Goal: Task Accomplishment & Management: Complete application form

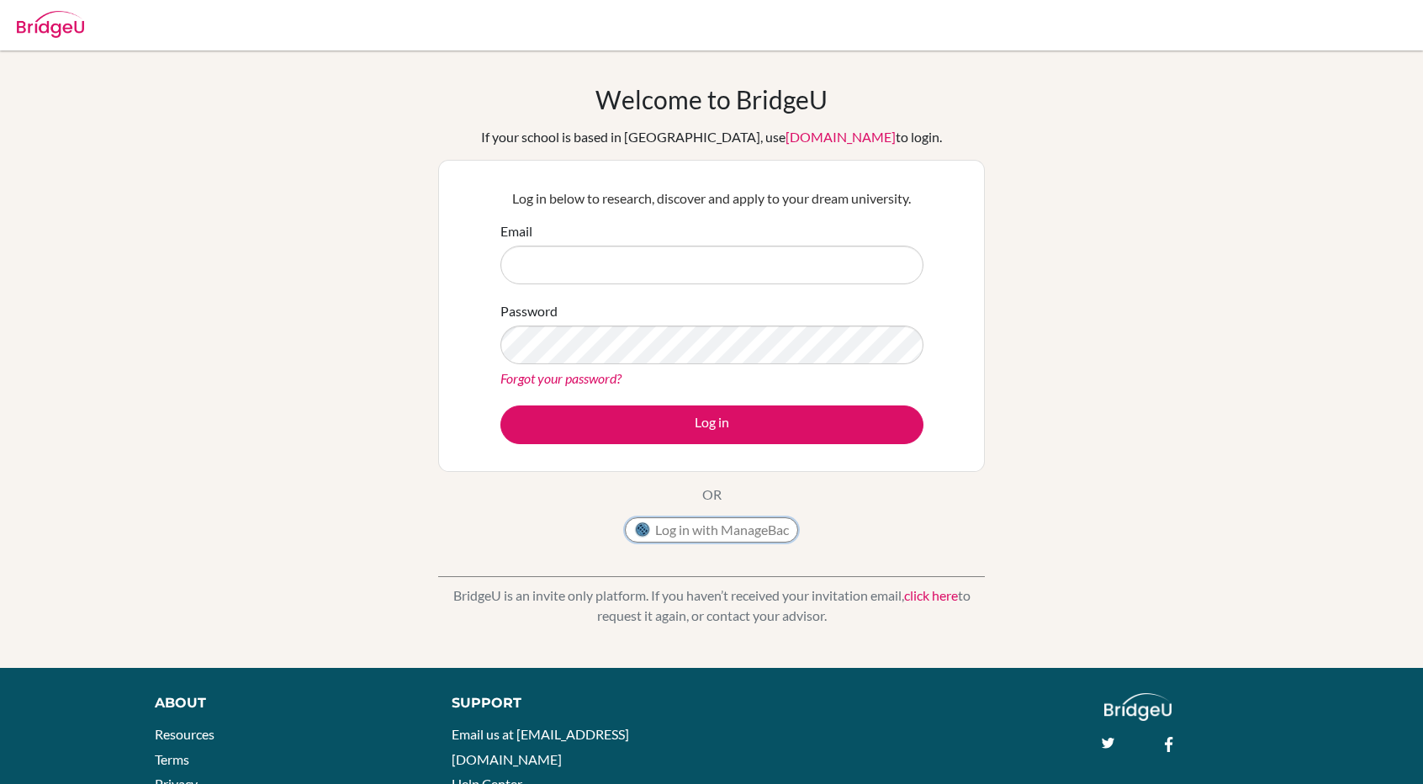
click at [713, 520] on button "Log in with ManageBac" at bounding box center [711, 529] width 173 height 25
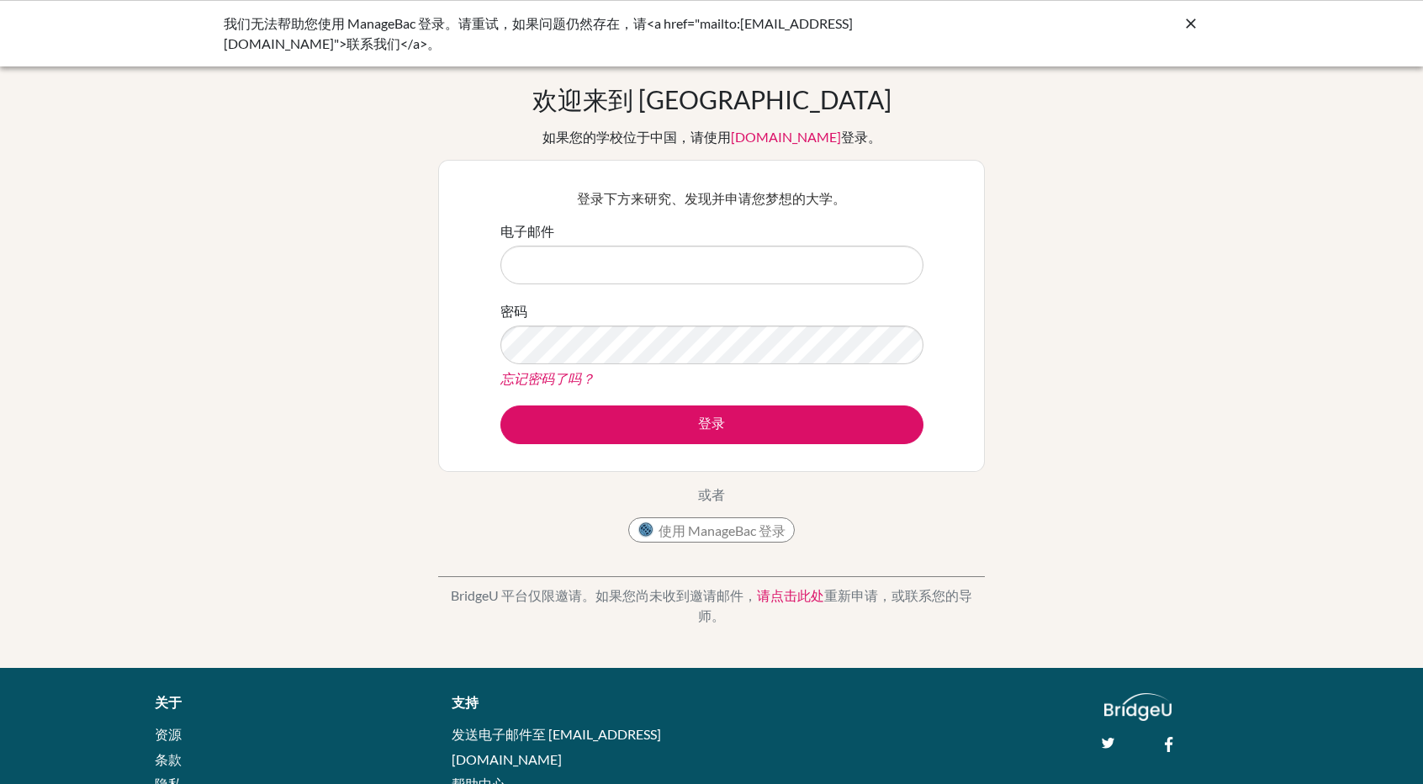
click at [1253, 372] on div "欢迎来到 BridgeU 如果您的学校位于中国，请使用 app.bridge-u.com.cn 登录。 登录下方来研究、发现并申请您梦想的大学。 电子邮件 密…" at bounding box center [711, 359] width 1423 height 550
click at [754, 530] on font "使用 ManageBac 登录" at bounding box center [721, 530] width 127 height 16
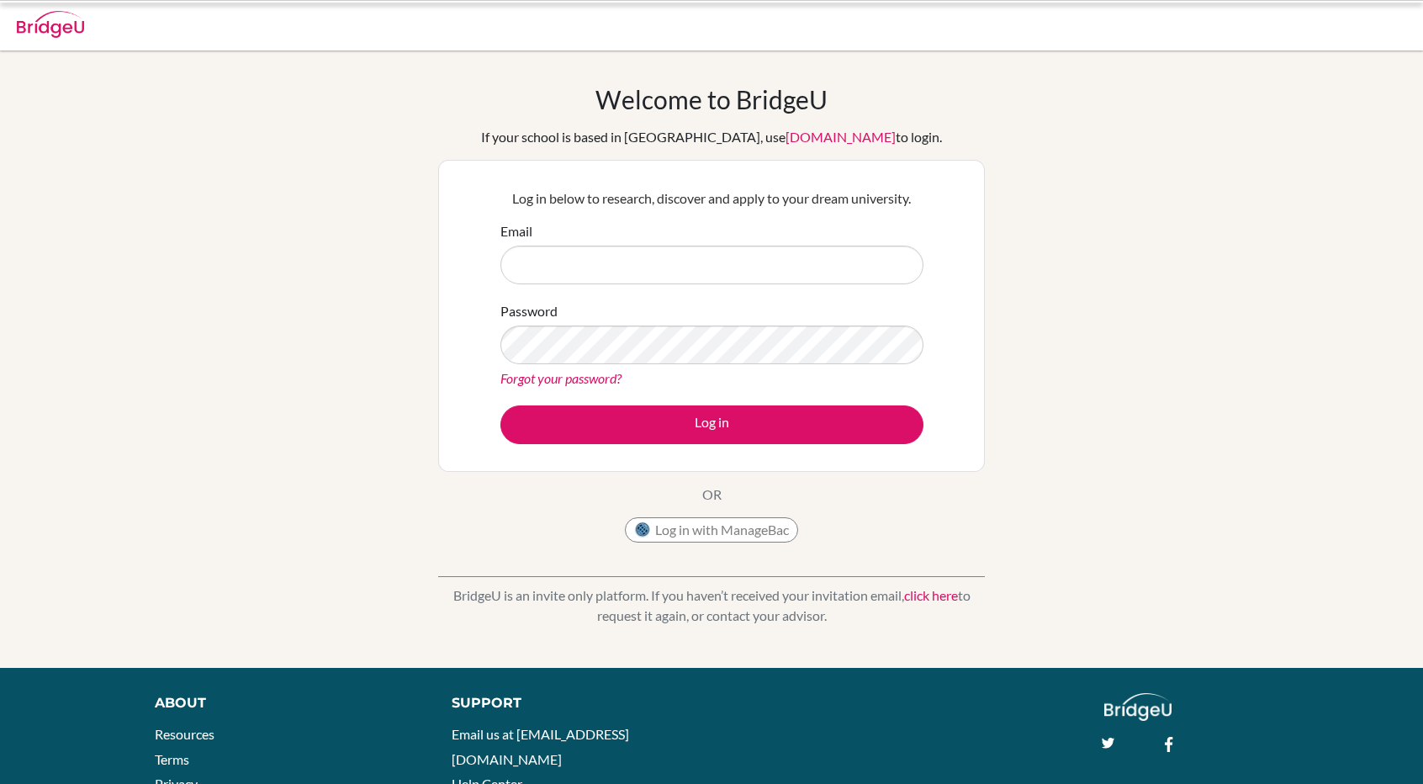
click at [754, 530] on button "Log in with ManageBac" at bounding box center [711, 529] width 173 height 25
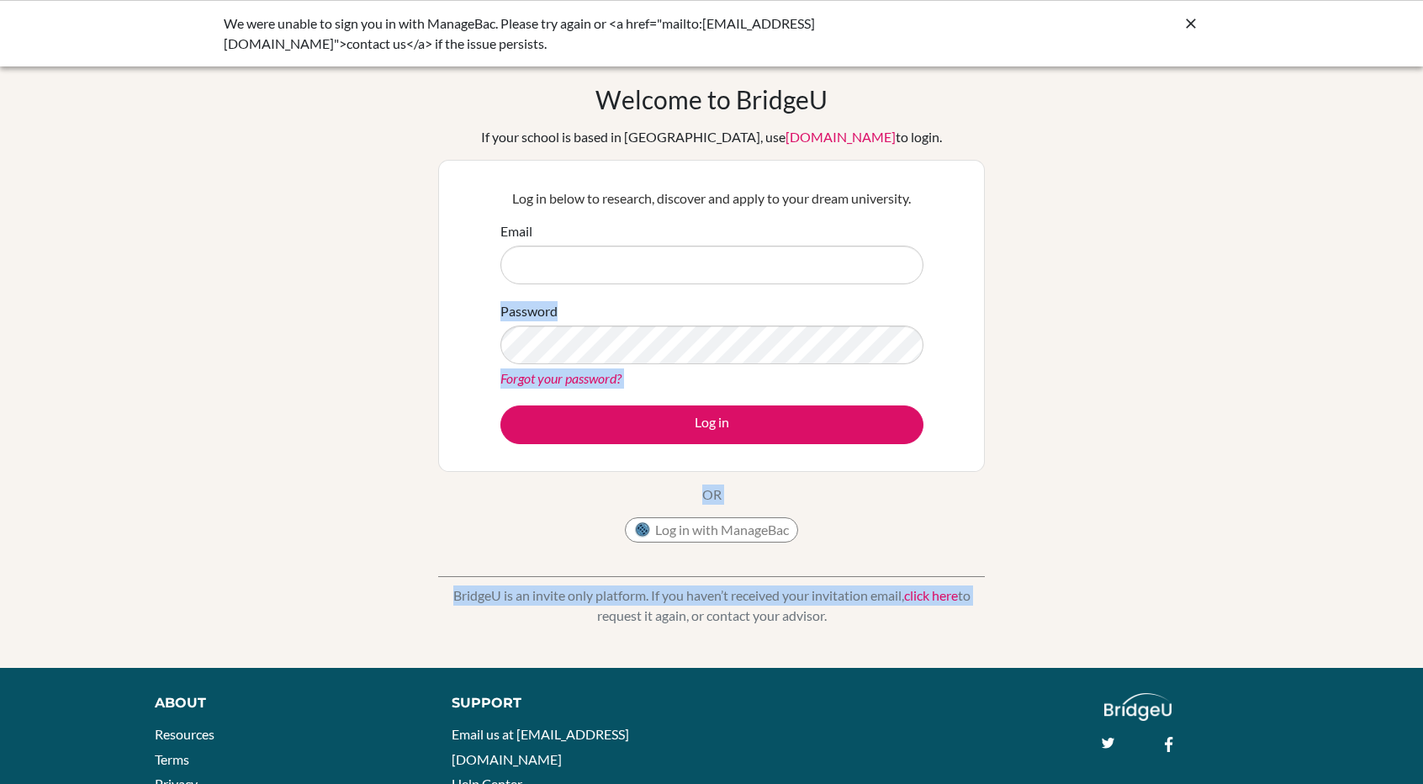
drag, startPoint x: 1330, startPoint y: 585, endPoint x: 666, endPoint y: 230, distance: 753.1
click at [666, 230] on div "Welcome to BridgeU If your school is based in China, use app.bridge-u.com.cn to…" at bounding box center [711, 359] width 1423 height 550
copy div "Password Forgot your password? Log in OR Log in with ManageBac BridgeU is an in…"
click at [666, 230] on div "Email" at bounding box center [711, 252] width 423 height 63
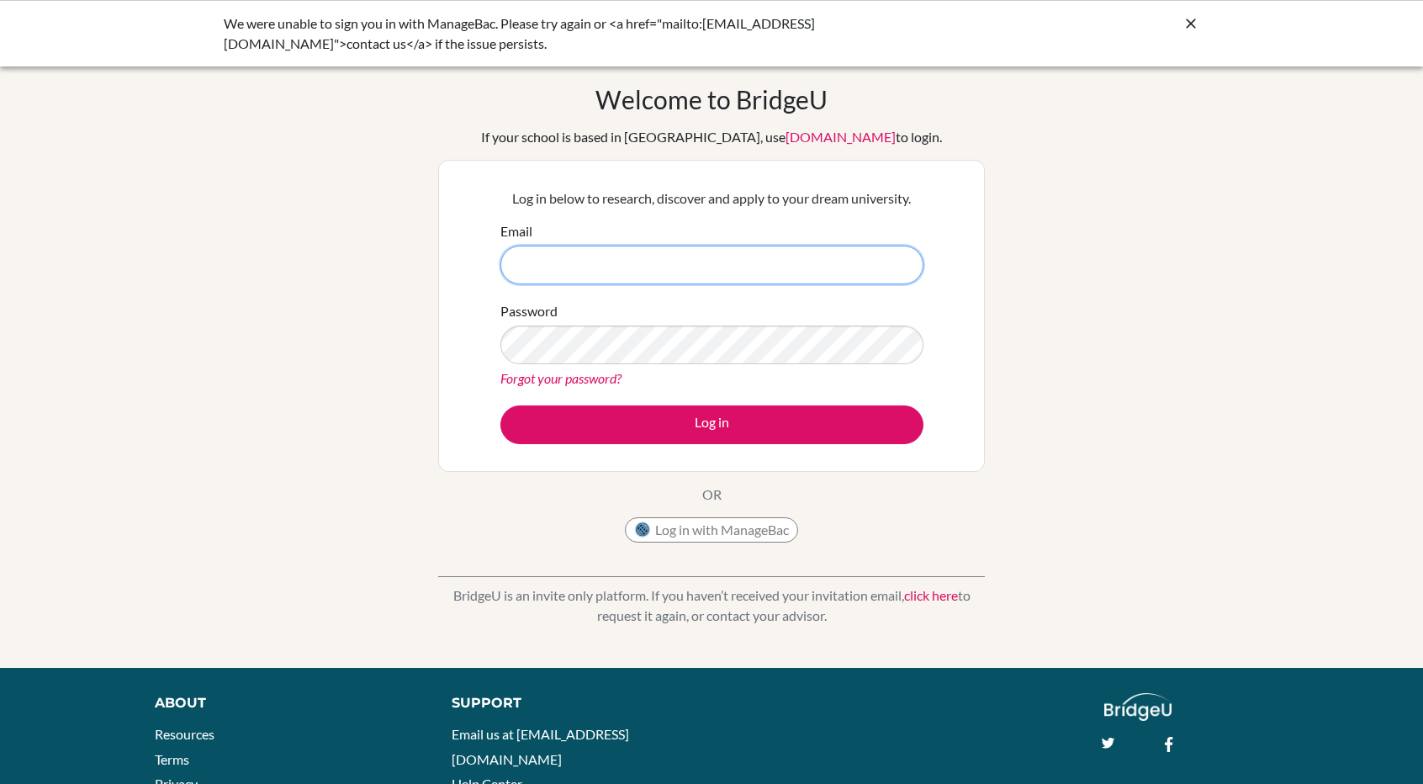
click at [662, 248] on input "Email" at bounding box center [711, 265] width 423 height 39
paste input "tianyi.l@em-is.org"
type input "tianyi.l@em-is.org"
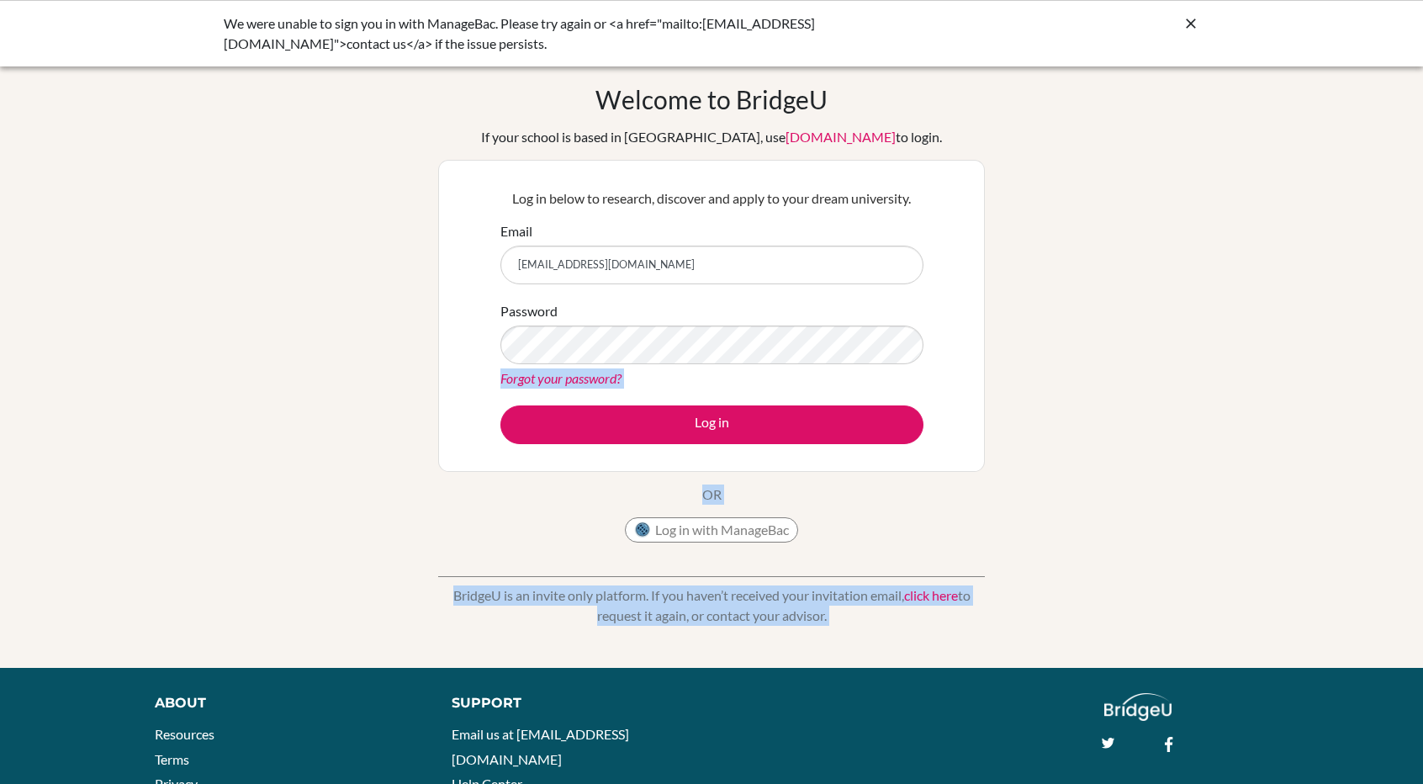
click at [626, 353] on body "We were unable to sign you in with ManageBac. Please try again or <a href="mail…" at bounding box center [711, 392] width 1423 height 784
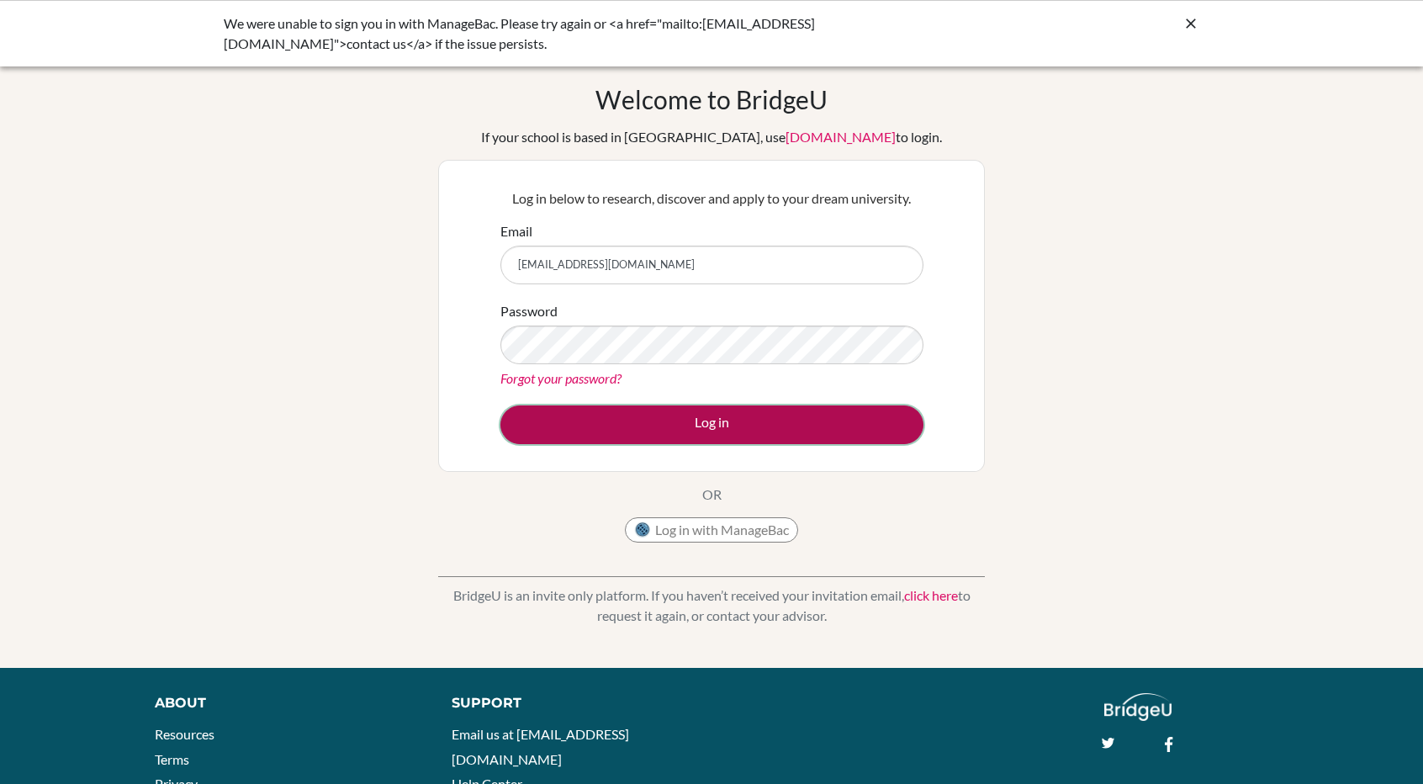
click at [668, 414] on button "Log in" at bounding box center [711, 424] width 423 height 39
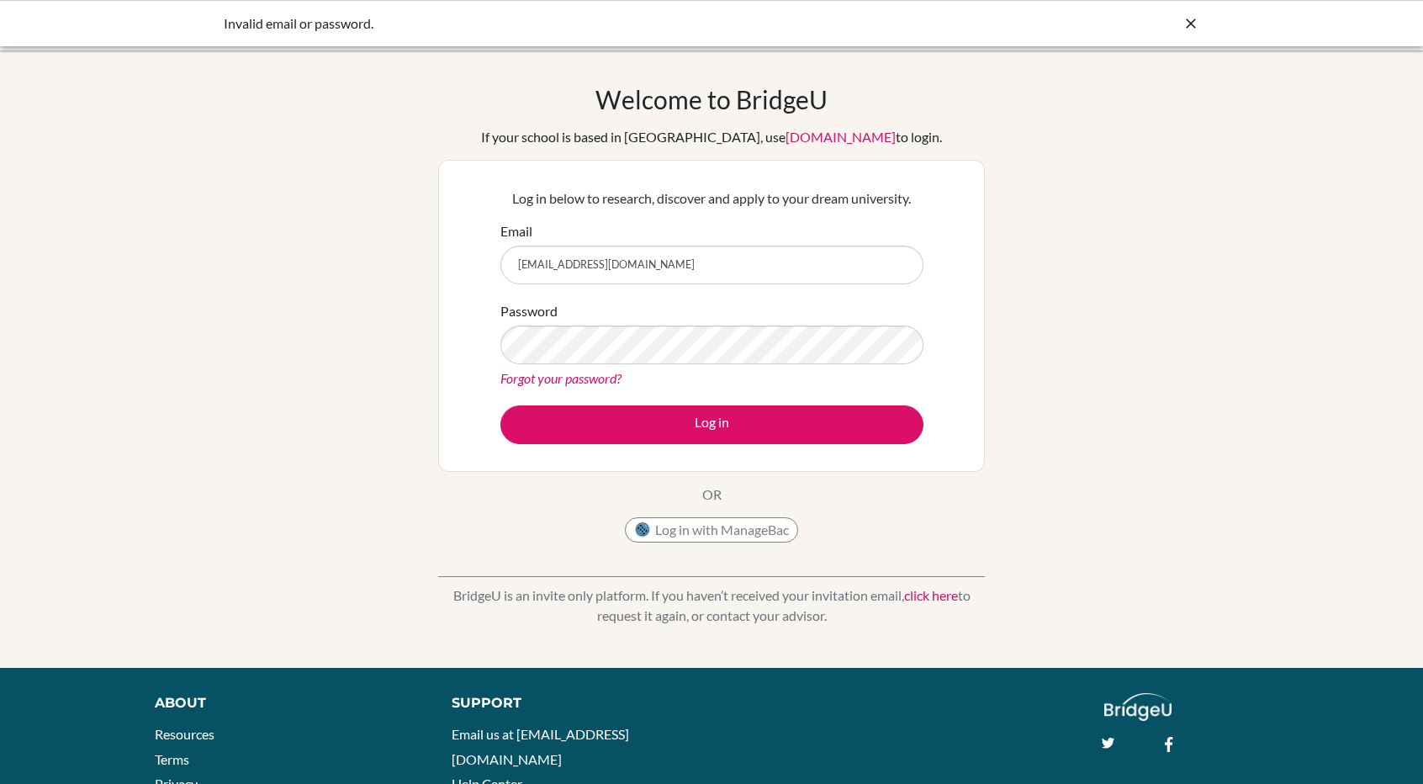
click at [609, 361] on div "Welcome to [GEOGRAPHIC_DATA] If your school is based in [GEOGRAPHIC_DATA], use …" at bounding box center [711, 359] width 1423 height 550
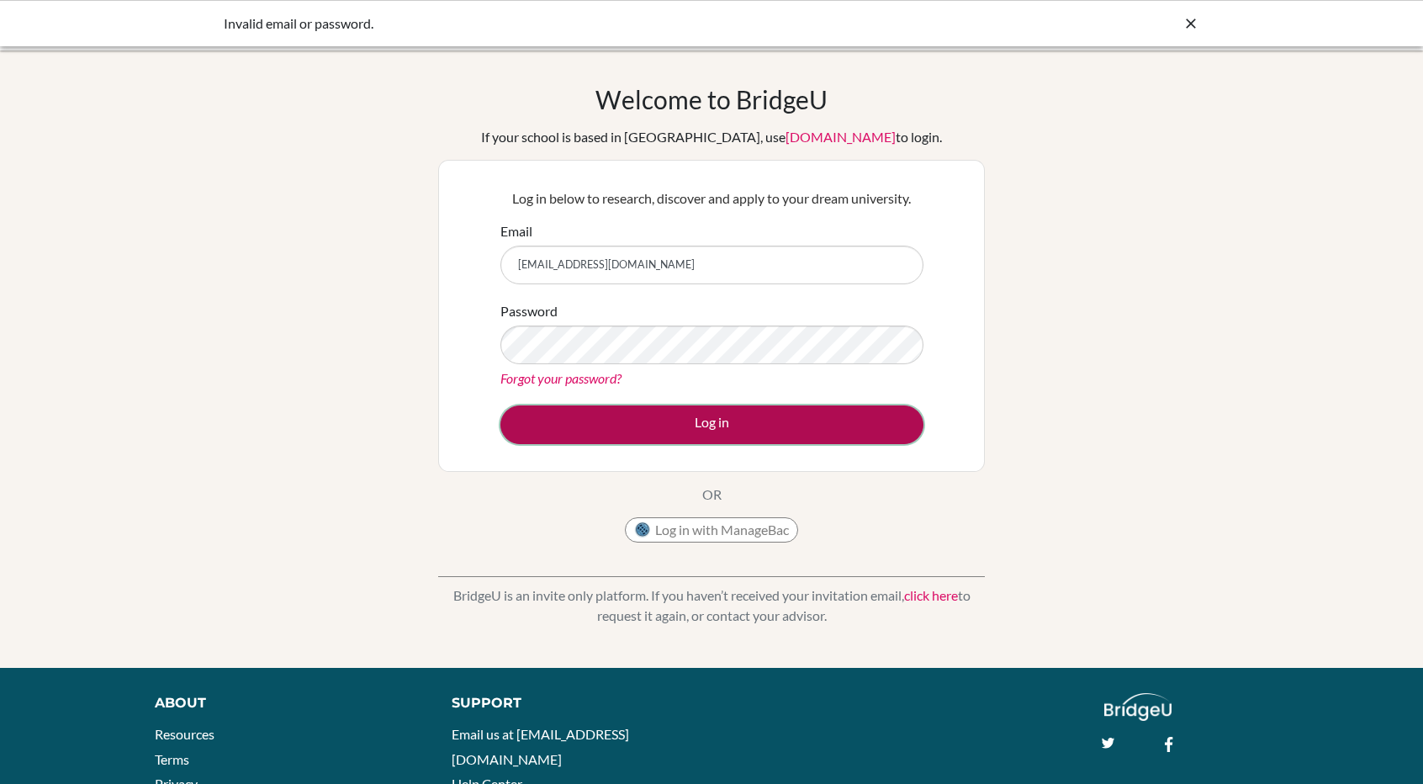
click at [664, 416] on button "Log in" at bounding box center [711, 424] width 423 height 39
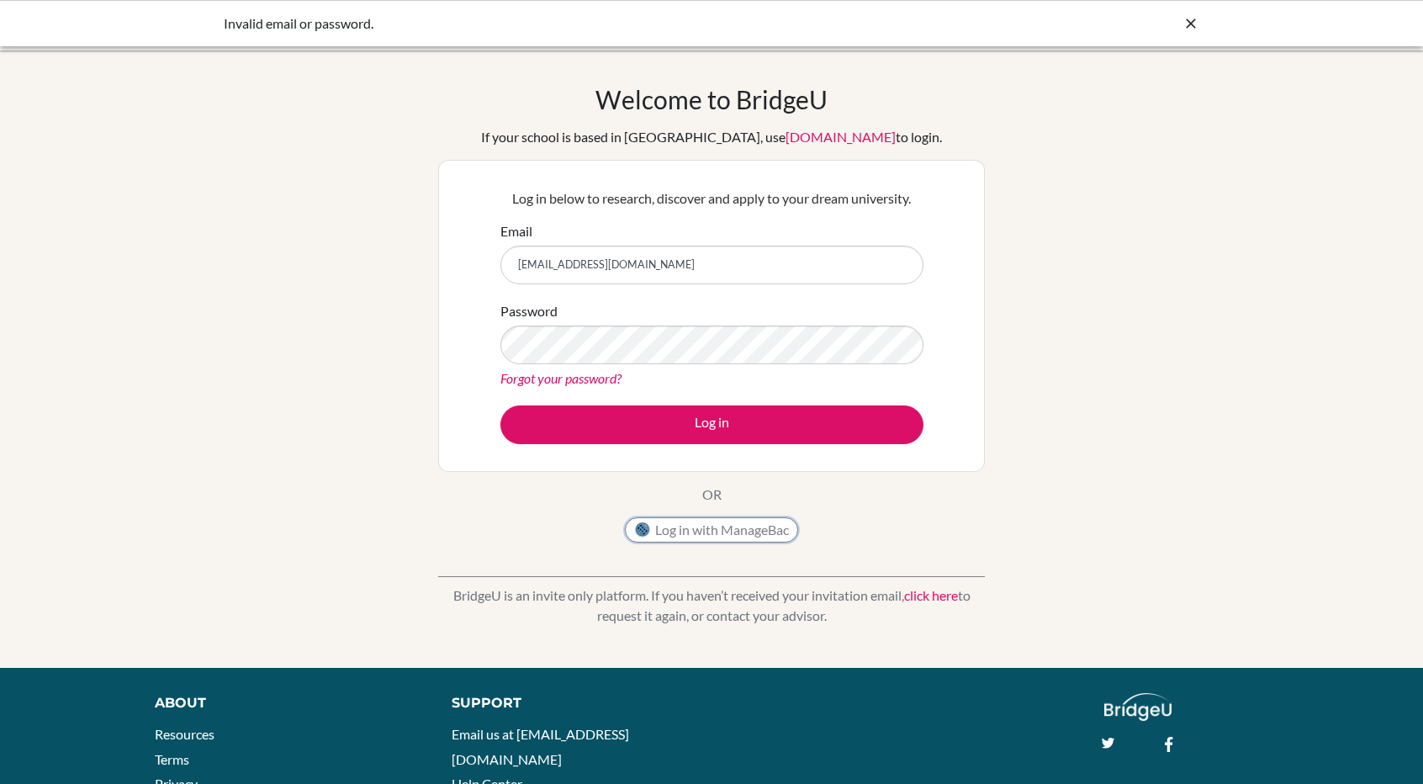
click at [716, 522] on button "Log in with ManageBac" at bounding box center [711, 529] width 173 height 25
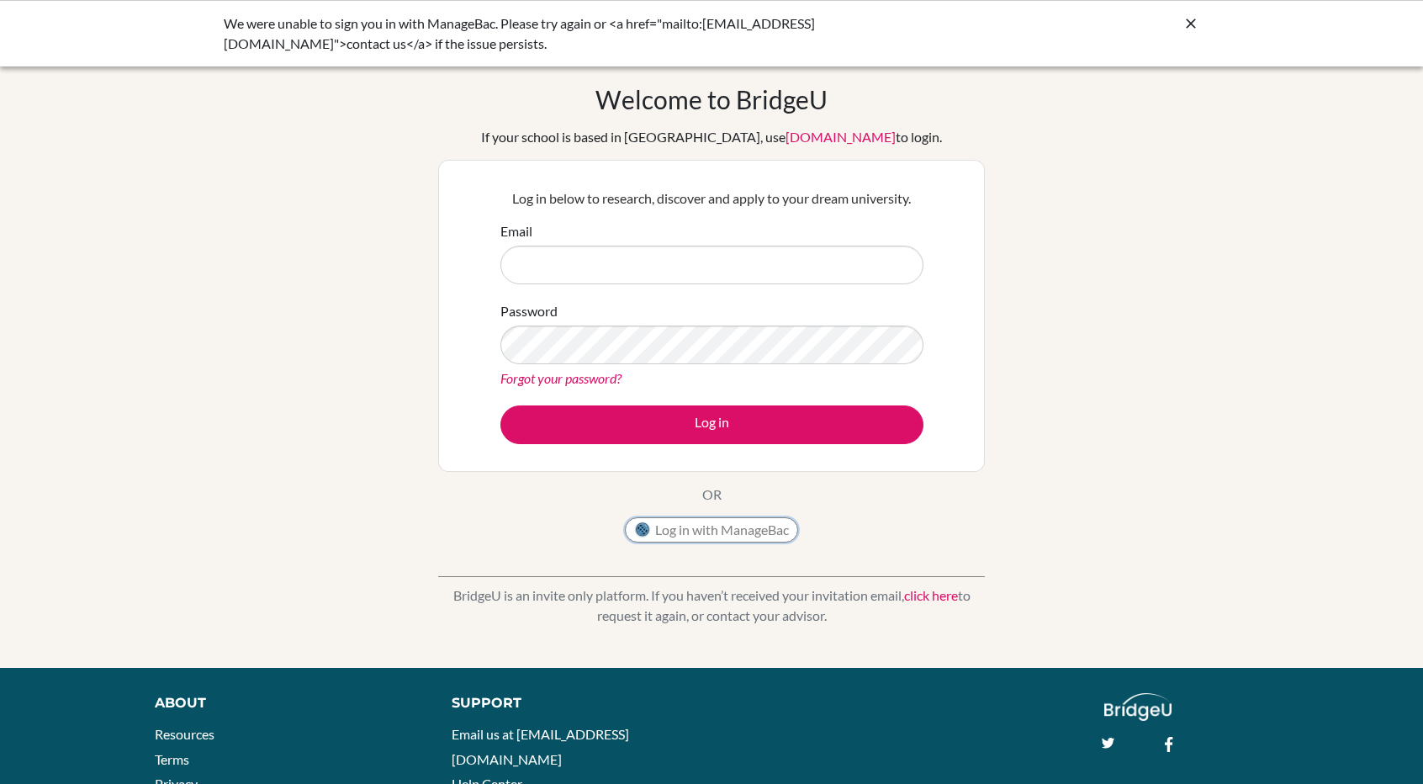
click at [711, 527] on button "Log in with ManageBac" at bounding box center [711, 529] width 173 height 25
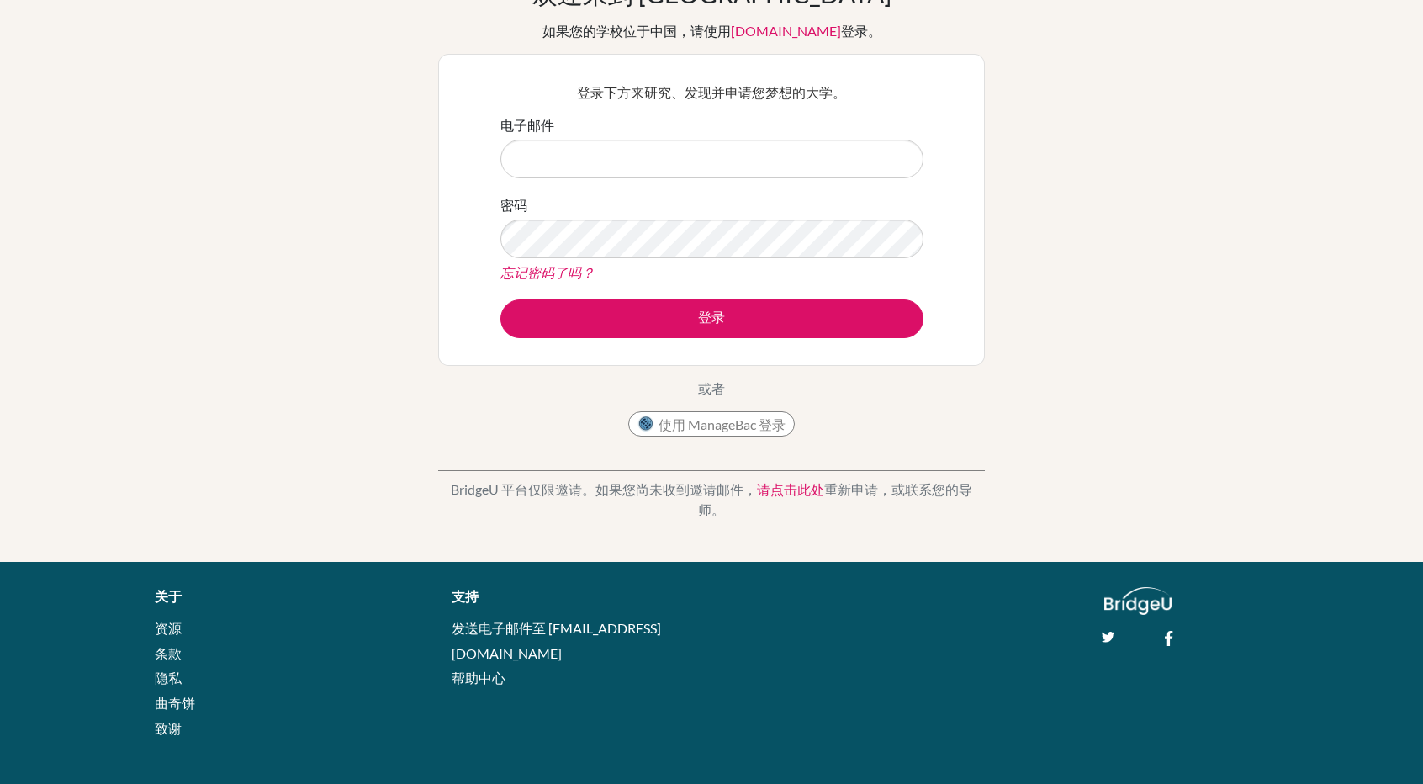
scroll to position [112, 0]
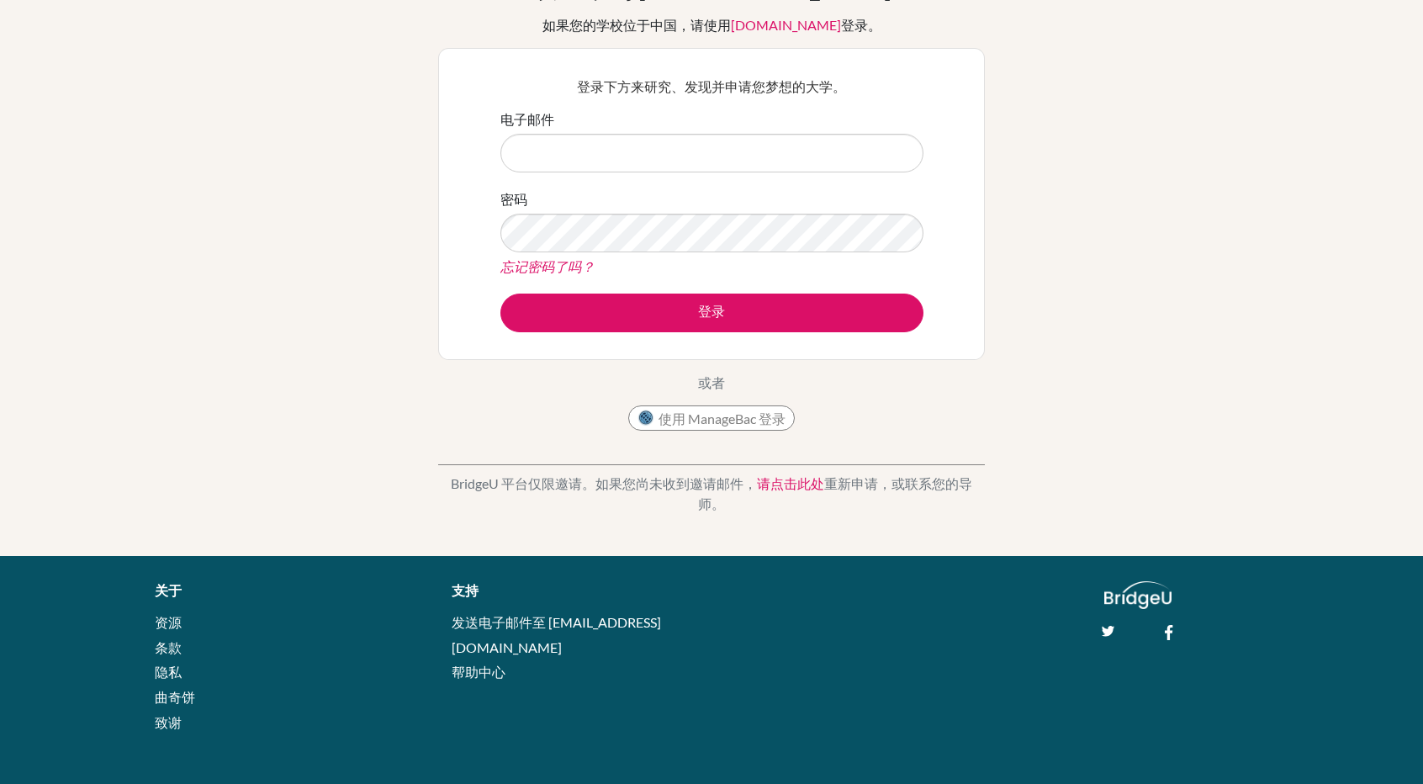
click at [797, 477] on font "请点击此处" at bounding box center [790, 483] width 67 height 16
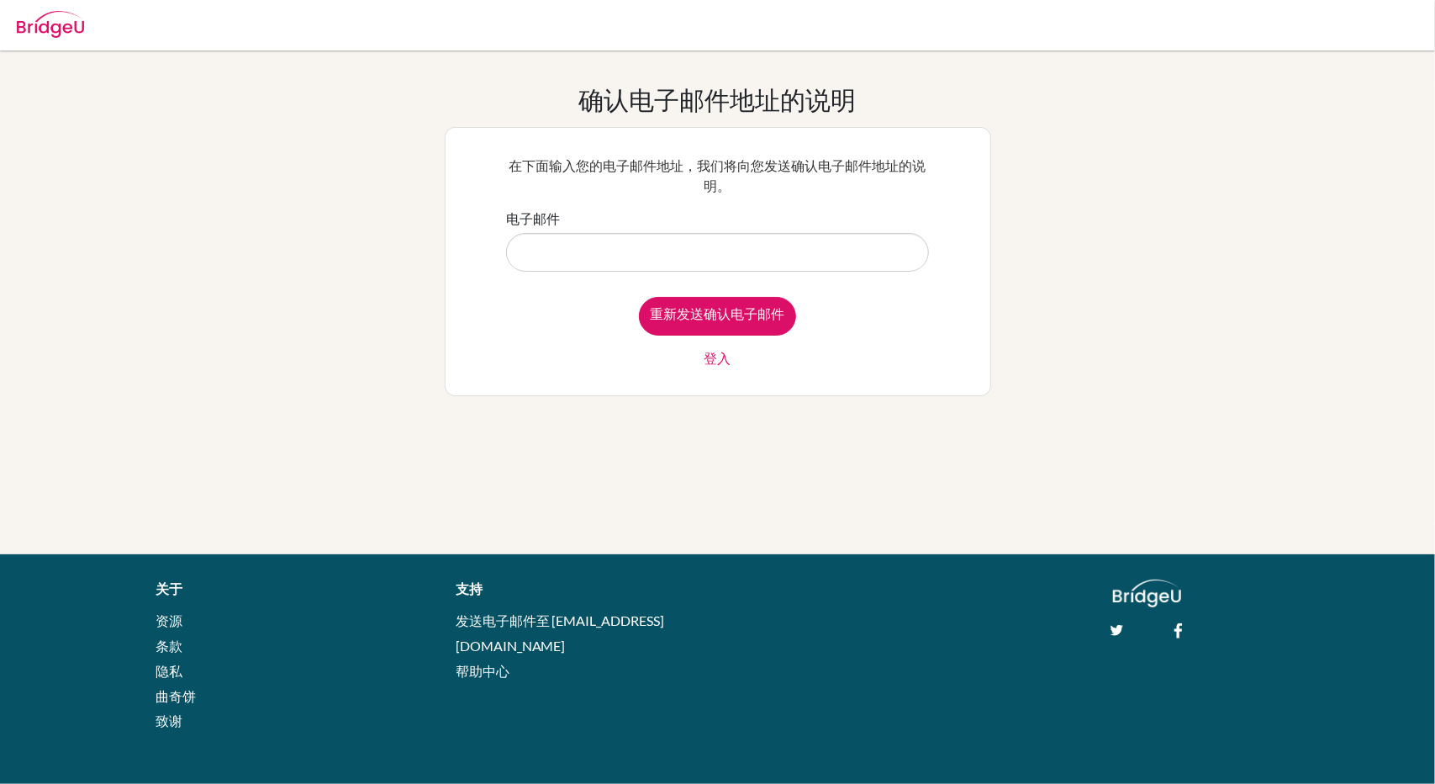
click at [1150, 440] on div "确认电子邮件地址的说明 在下面输入您的电子邮件地址，我们将向您发送确认电子邮件地址的说明。 电子邮件 重新发送确认电子邮件 登入" at bounding box center [717, 302] width 1435 height 436
click at [629, 243] on input "电子邮件" at bounding box center [717, 252] width 423 height 39
paste input "[EMAIL_ADDRESS][DOMAIN_NAME]"
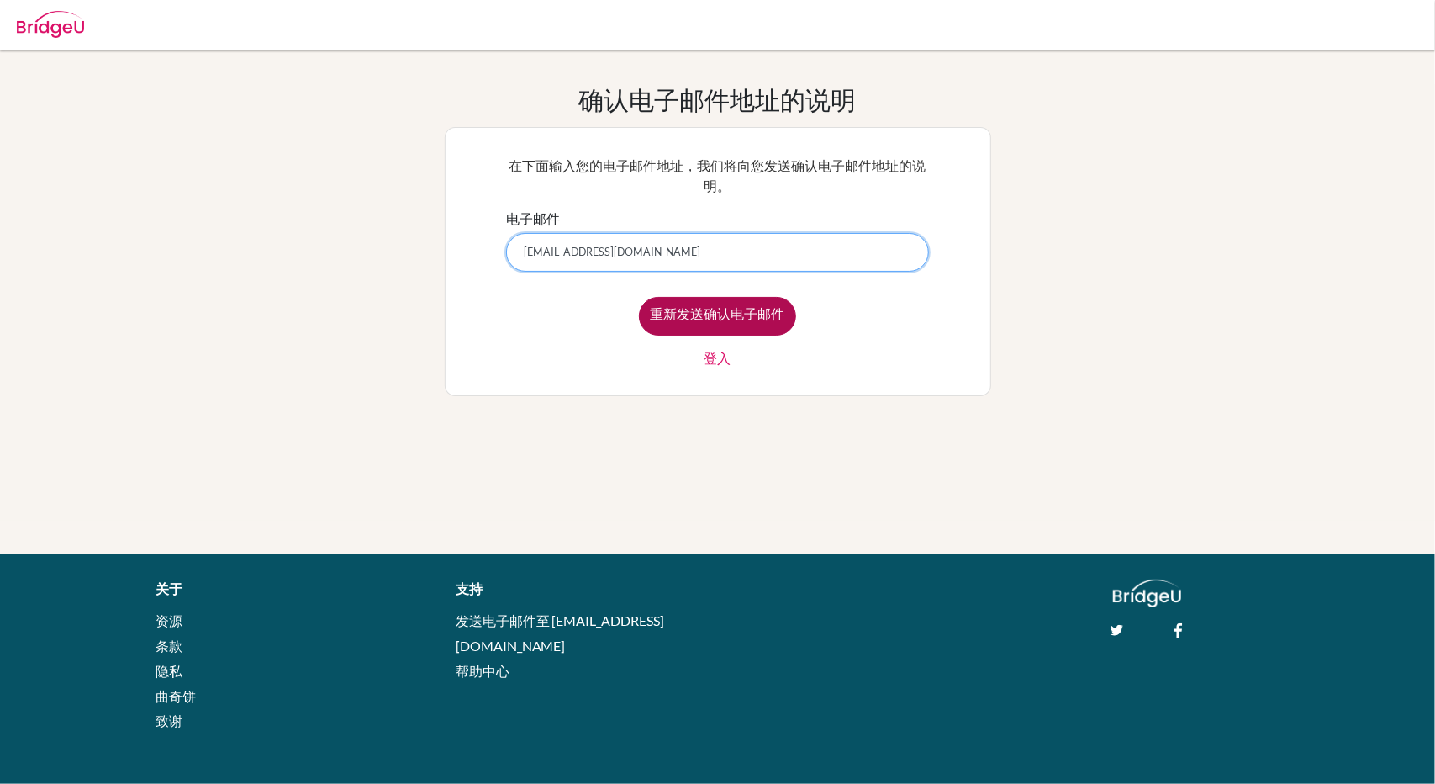
type input "[EMAIL_ADDRESS][DOMAIN_NAME]"
click at [661, 305] on input "重新发送确认电子邮件" at bounding box center [717, 316] width 157 height 39
type input "Resend confirmation email"
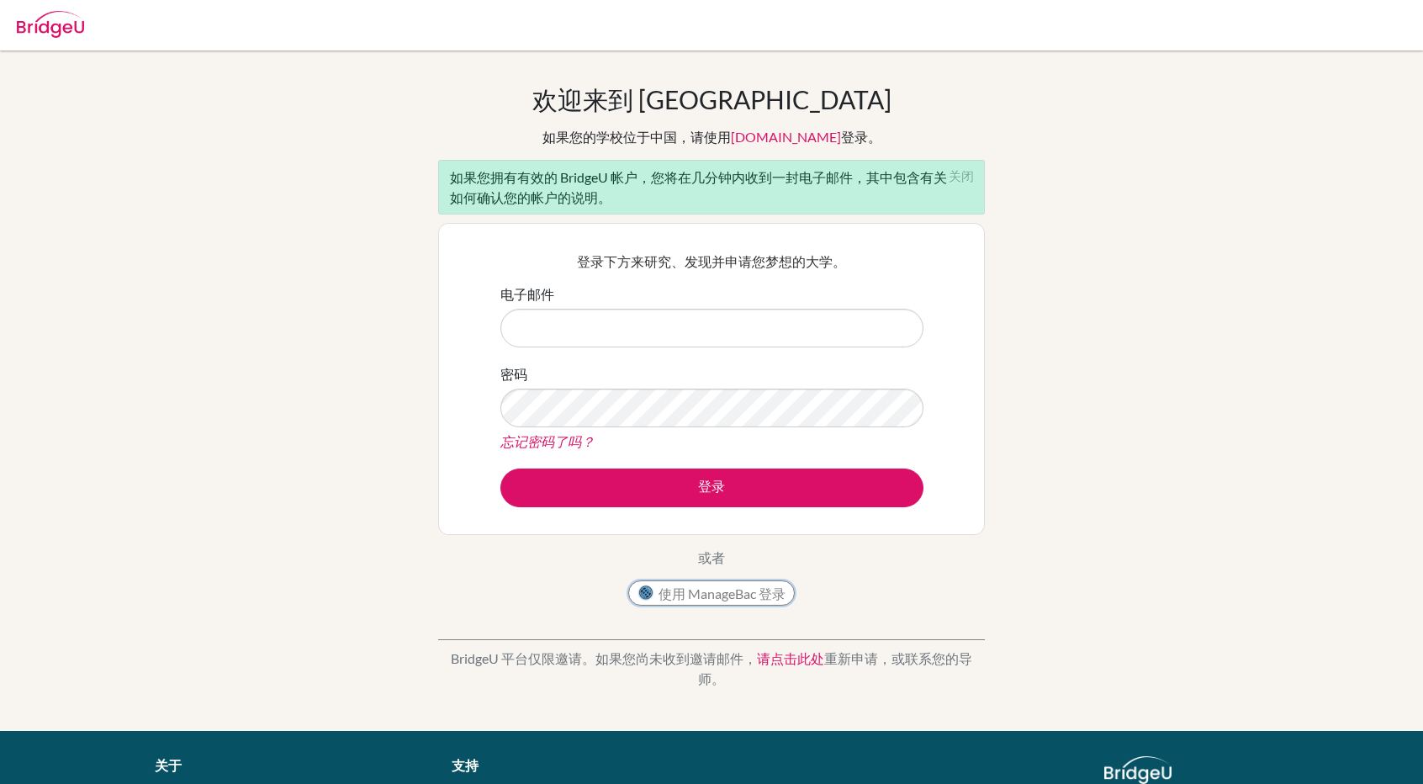
click at [666, 587] on font "使用 ManageBac 登录" at bounding box center [721, 593] width 127 height 16
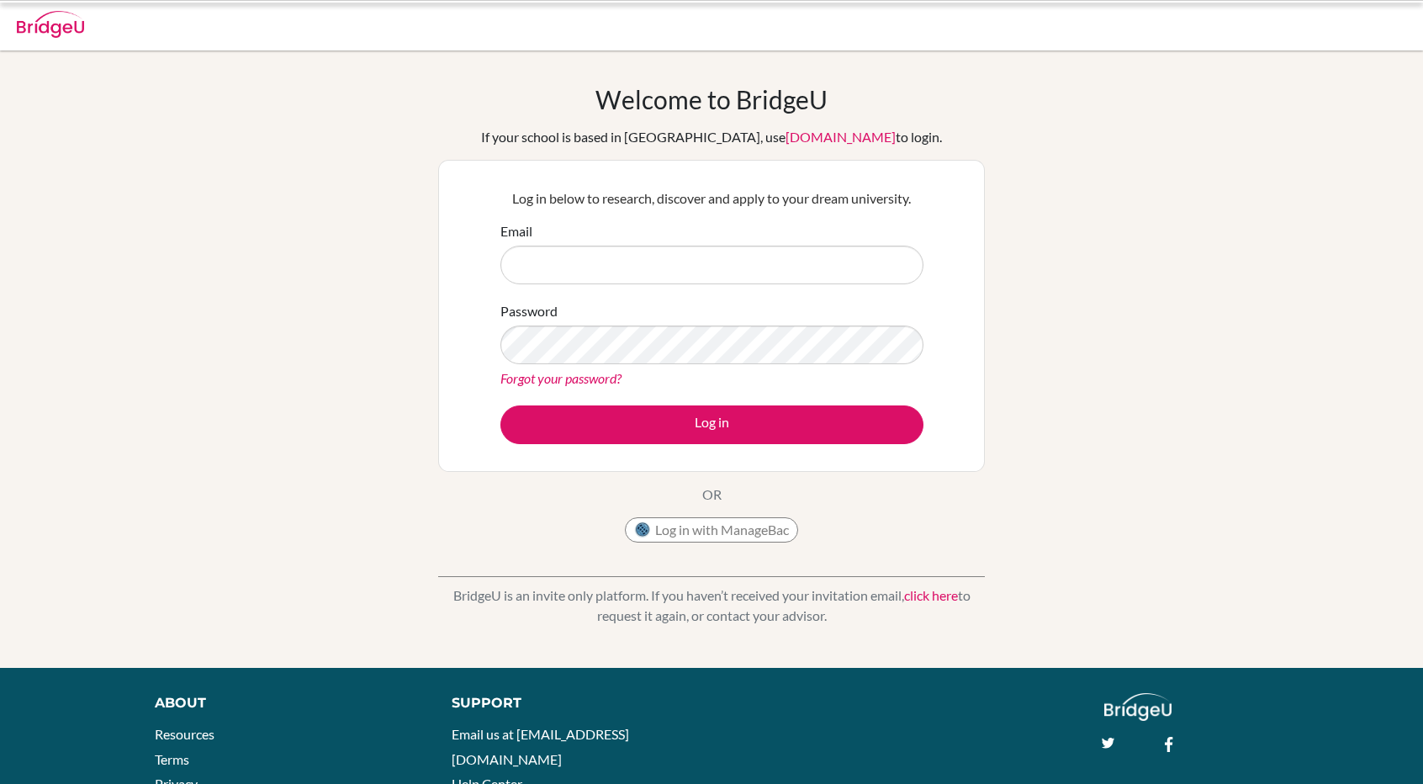
click at [691, 586] on p "BridgeU is an invite only platform. If you haven’t received your invitation ema…" at bounding box center [711, 605] width 547 height 40
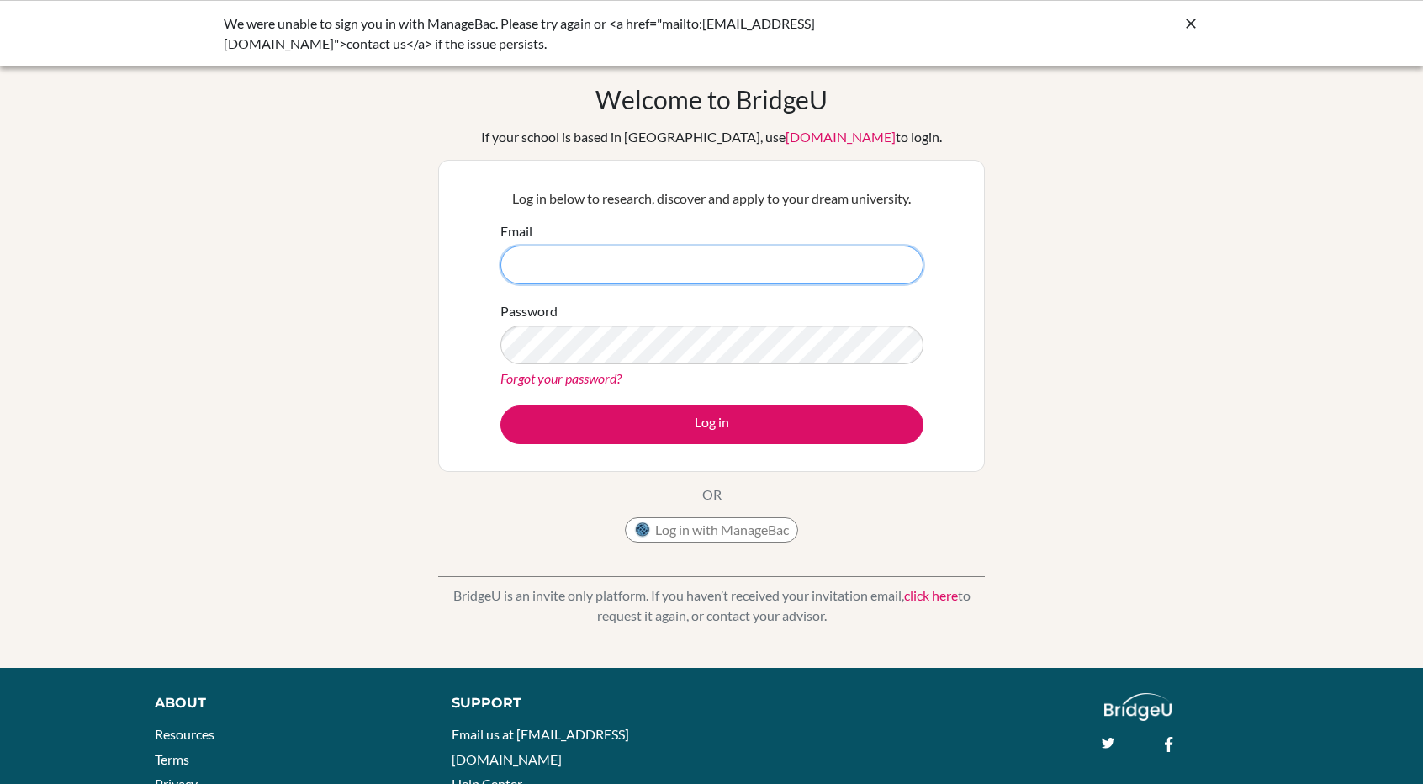
click at [658, 271] on input "Email" at bounding box center [711, 265] width 423 height 39
